Goal: Submit feedback/report problem: Submit feedback/report problem

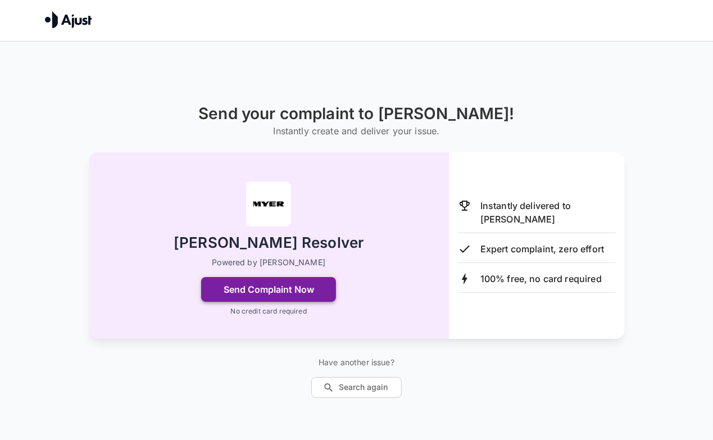
click at [306, 289] on button "Send Complaint Now" at bounding box center [268, 289] width 135 height 25
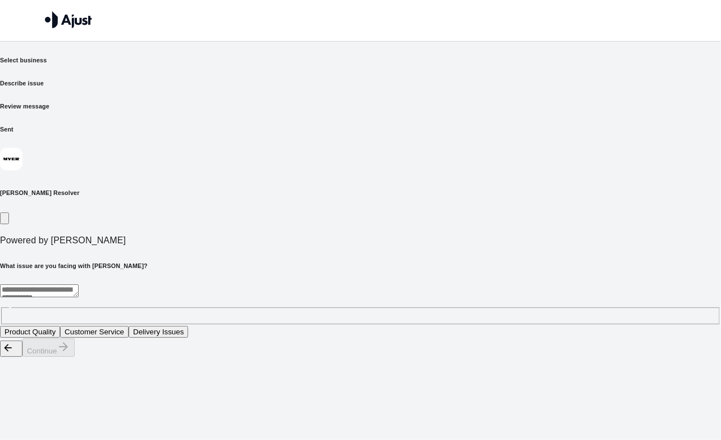
click at [79, 284] on textarea at bounding box center [39, 290] width 79 height 13
click at [129, 326] on button "Customer Service" at bounding box center [94, 332] width 69 height 12
click at [75, 357] on button "Continue" at bounding box center [48, 347] width 52 height 19
click at [292, 326] on button "Incorrect information provided" at bounding box center [238, 332] width 108 height 12
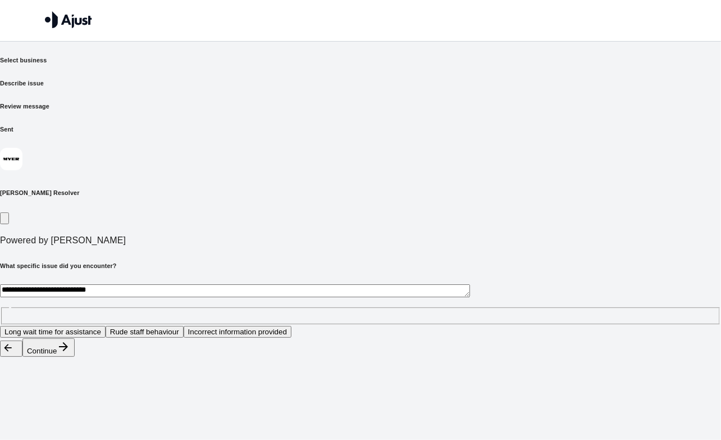
click at [75, 357] on button "Continue" at bounding box center [48, 347] width 52 height 19
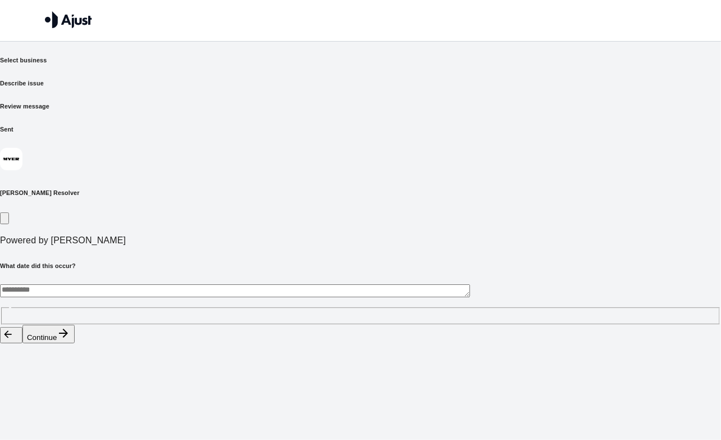
click at [166, 284] on textarea at bounding box center [235, 290] width 470 height 13
type textarea "**********"
click at [75, 343] on button "Continue" at bounding box center [48, 334] width 52 height 19
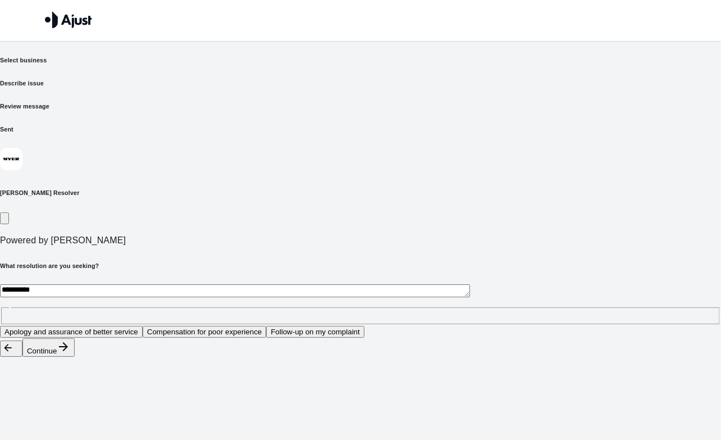
click at [266, 326] on button "Compensation for poor experience" at bounding box center [205, 332] width 124 height 12
click at [75, 357] on button "Continue" at bounding box center [48, 347] width 52 height 19
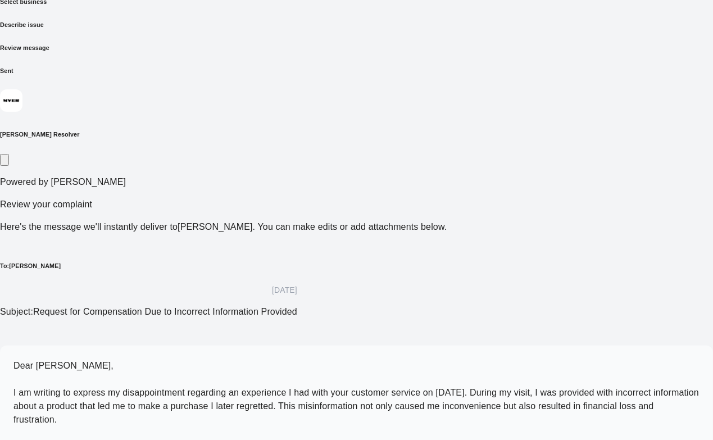
scroll to position [59, 0]
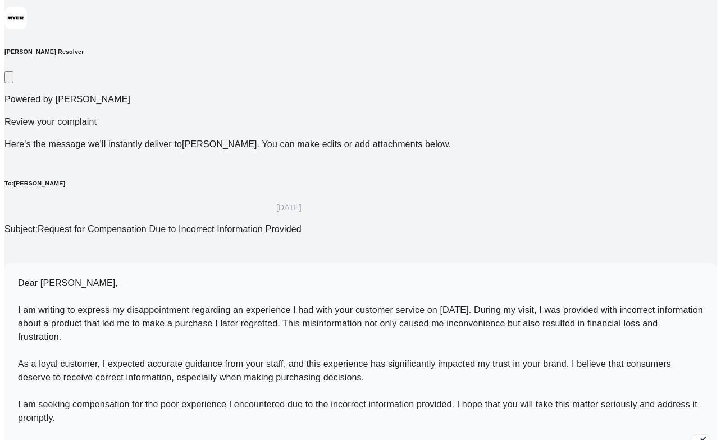
scroll to position [153, 0]
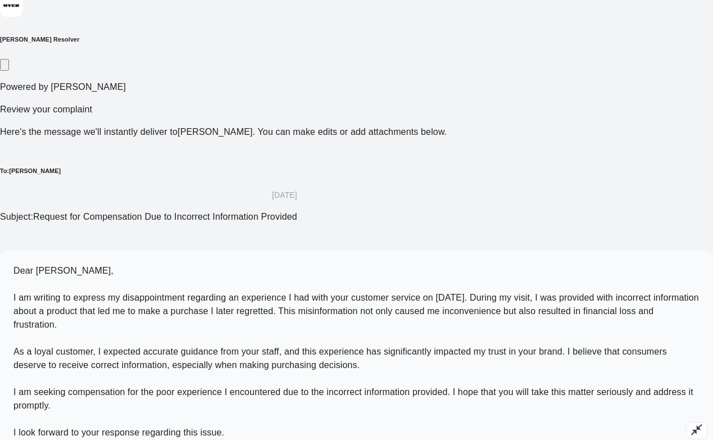
type textarea "******"
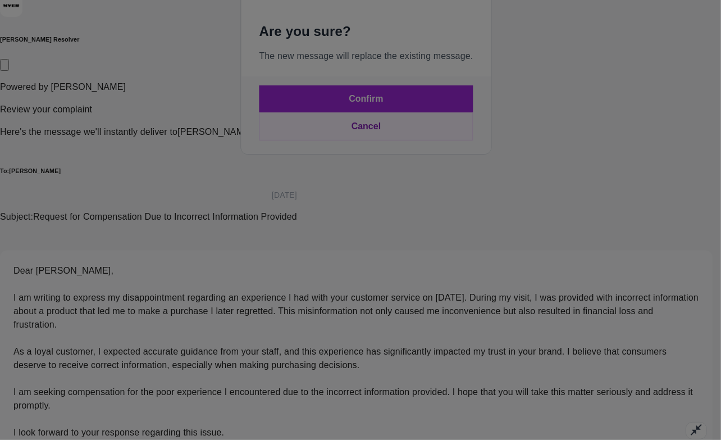
click at [333, 112] on button "Confirm" at bounding box center [366, 98] width 214 height 27
